Goal: Transaction & Acquisition: Purchase product/service

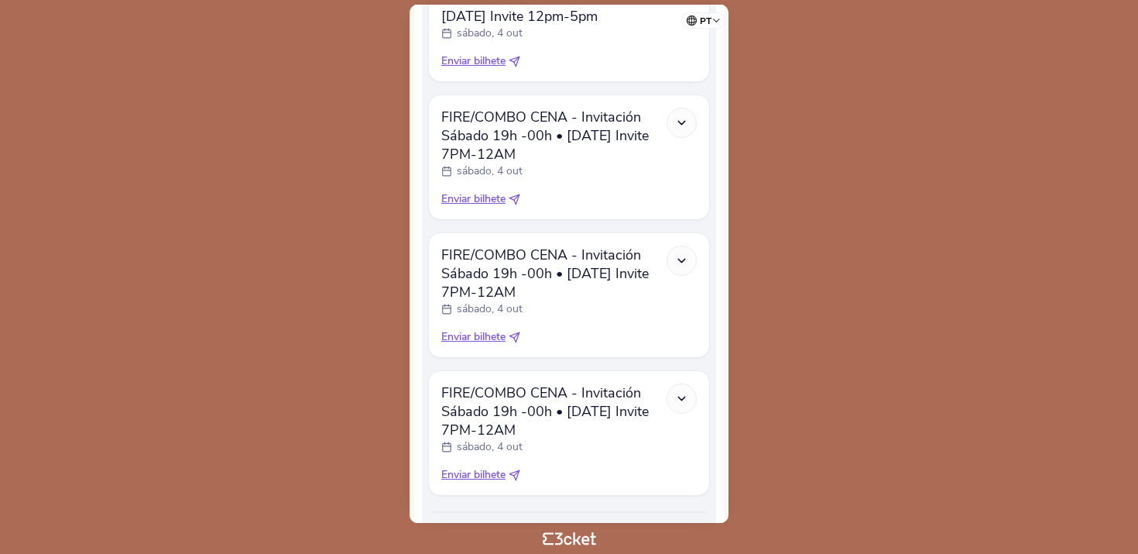
scroll to position [697, 0]
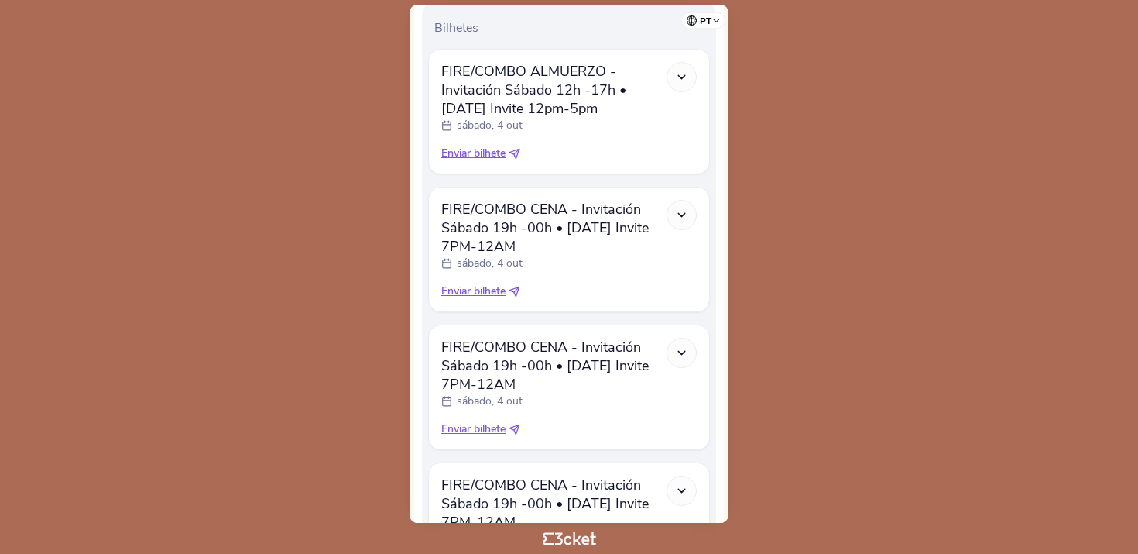
scroll to position [697, 0]
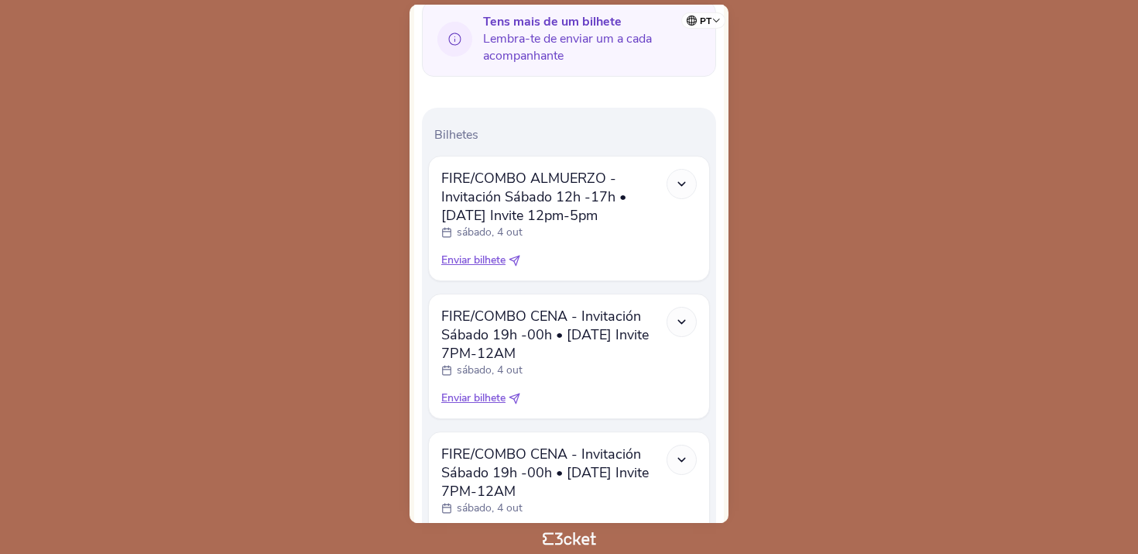
scroll to position [424, 0]
